Goal: Navigation & Orientation: Find specific page/section

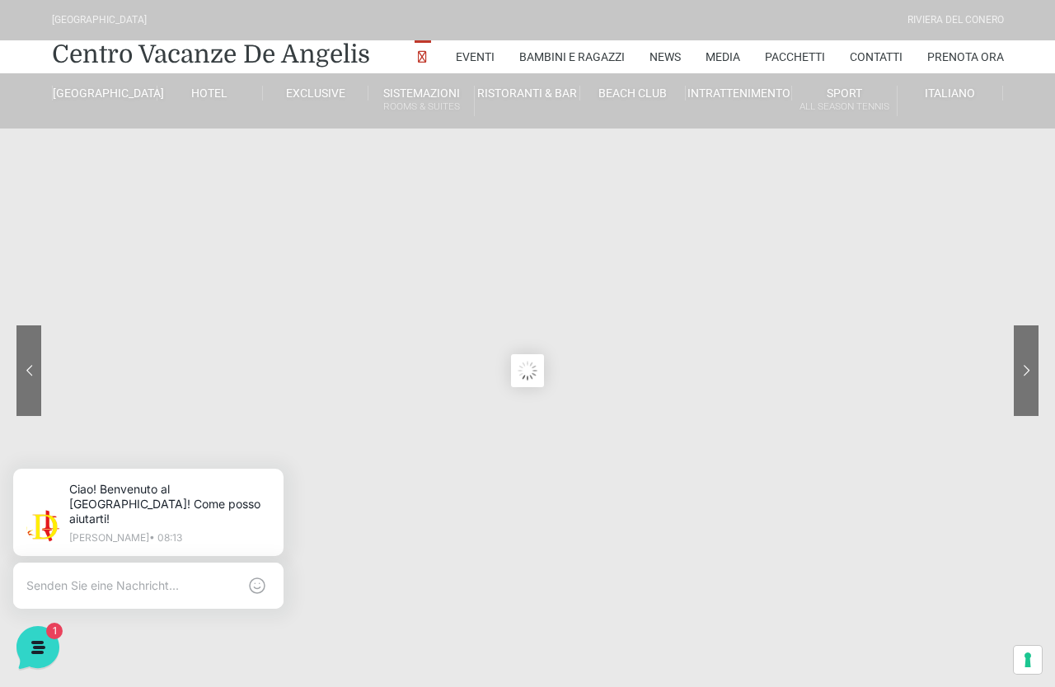
click at [1022, 350] on sr7-arrow at bounding box center [1025, 370] width 25 height 91
click at [110, 269] on link "Le Marche" at bounding box center [163, 255] width 165 height 29
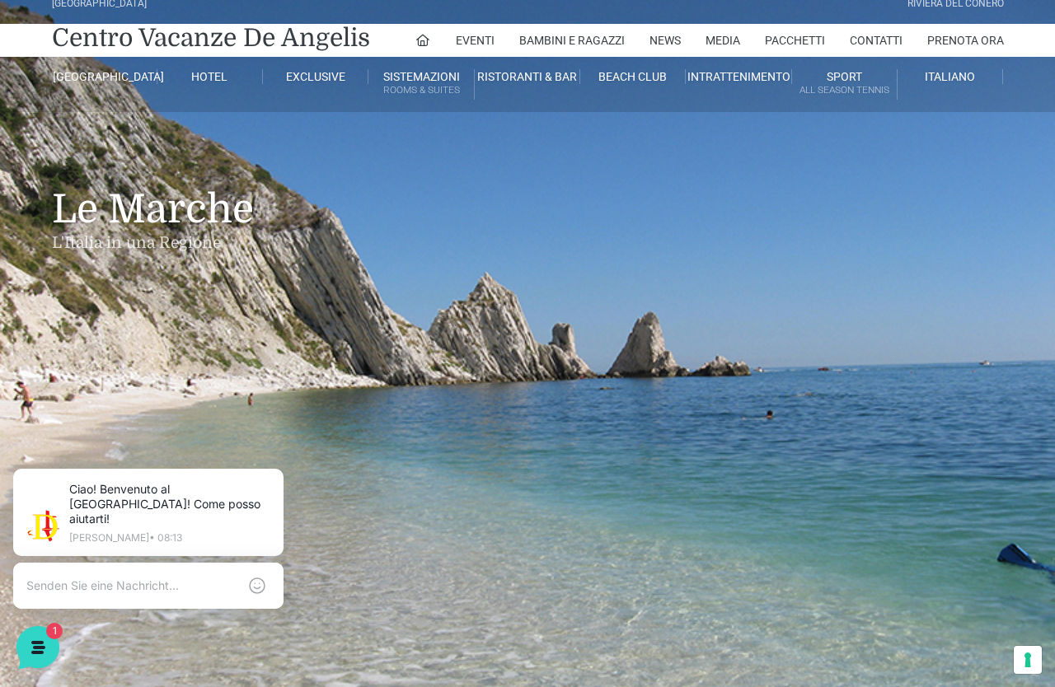
click at [106, 138] on link "[GEOGRAPHIC_DATA]" at bounding box center [163, 123] width 165 height 29
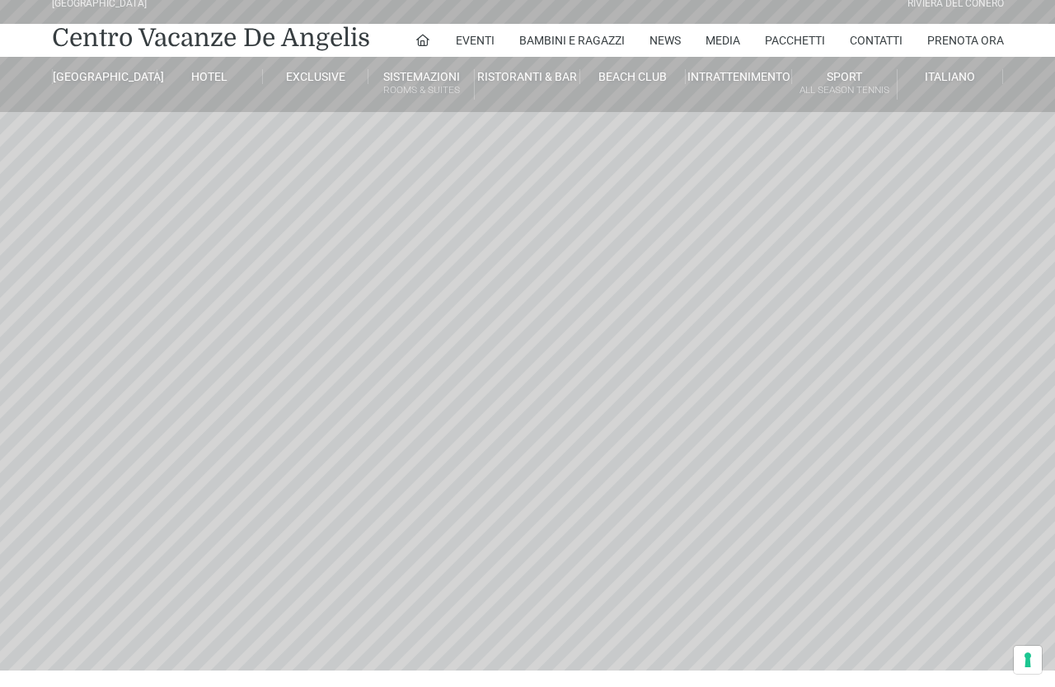
scroll to position [16, 0]
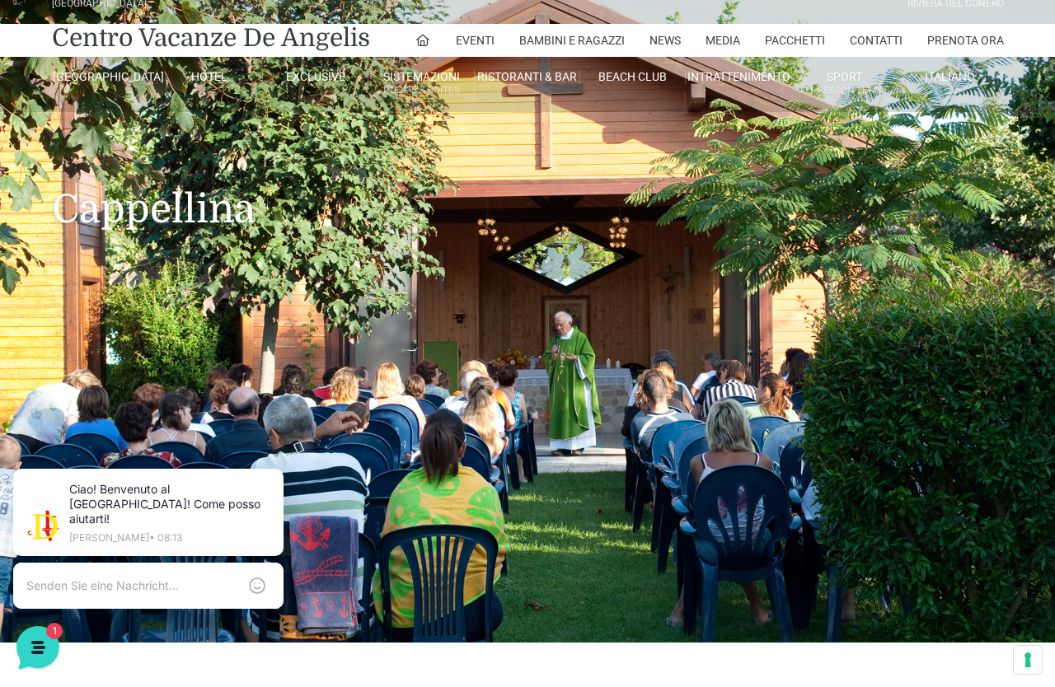
click at [109, 367] on link "Mappa del Villaggio" at bounding box center [163, 353] width 165 height 28
